Goal: Navigation & Orientation: Find specific page/section

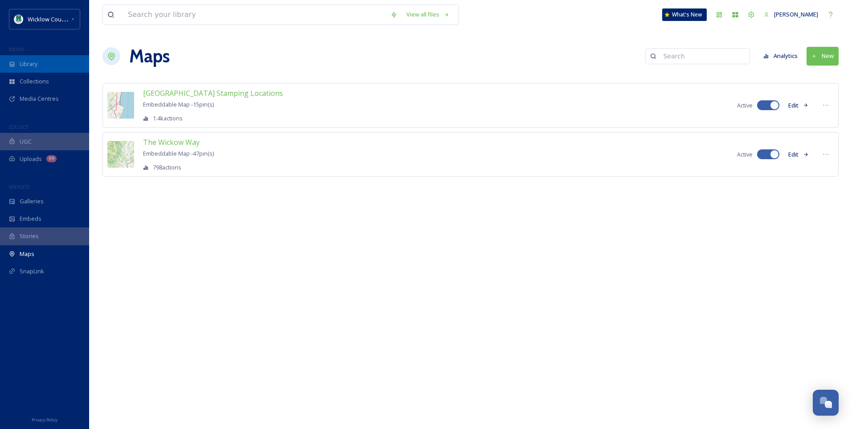
click at [25, 62] on span "Library" at bounding box center [29, 64] width 18 height 8
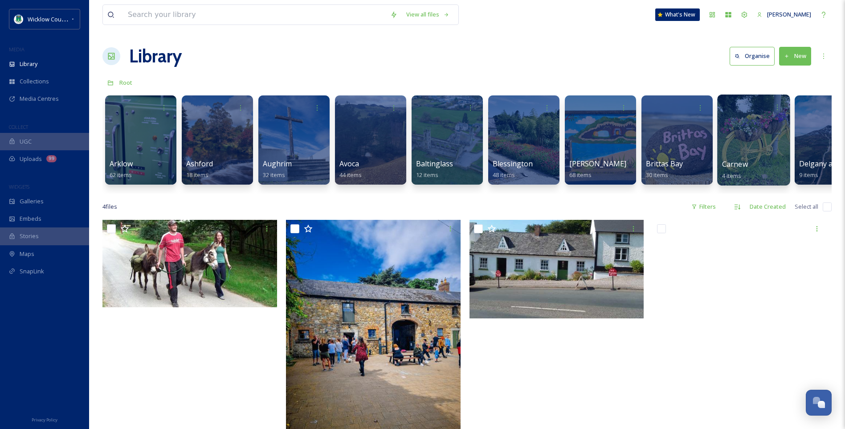
click at [734, 156] on div at bounding box center [754, 139] width 73 height 91
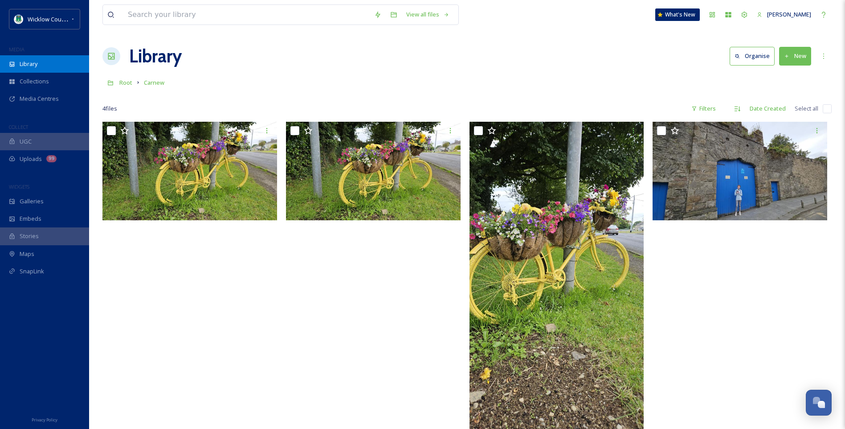
click at [20, 65] on span "Library" at bounding box center [29, 64] width 18 height 8
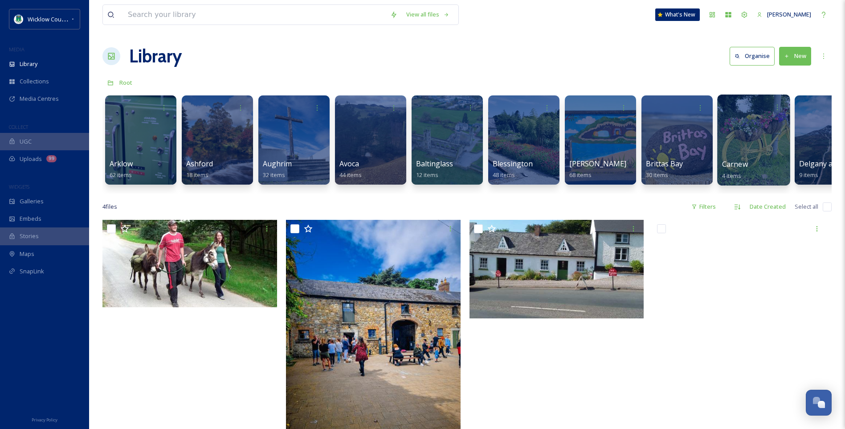
click at [755, 148] on div at bounding box center [754, 139] width 73 height 91
